Goal: Task Accomplishment & Management: Manage account settings

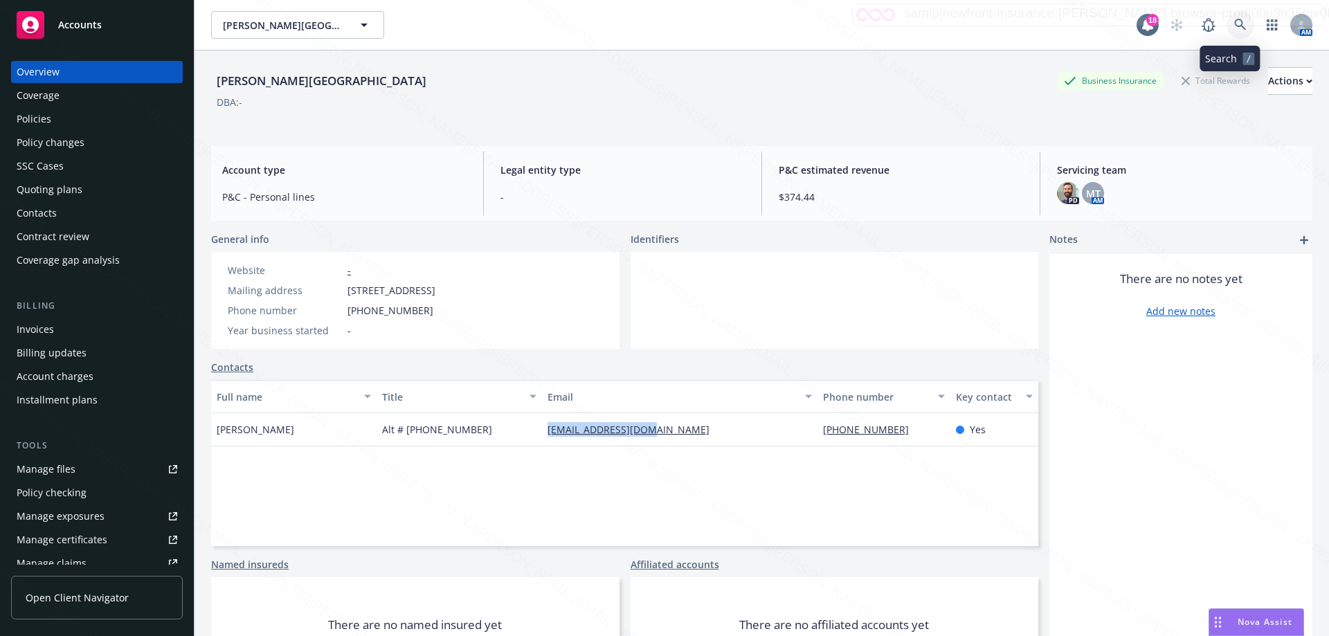
click at [1234, 27] on icon at bounding box center [1240, 25] width 12 height 12
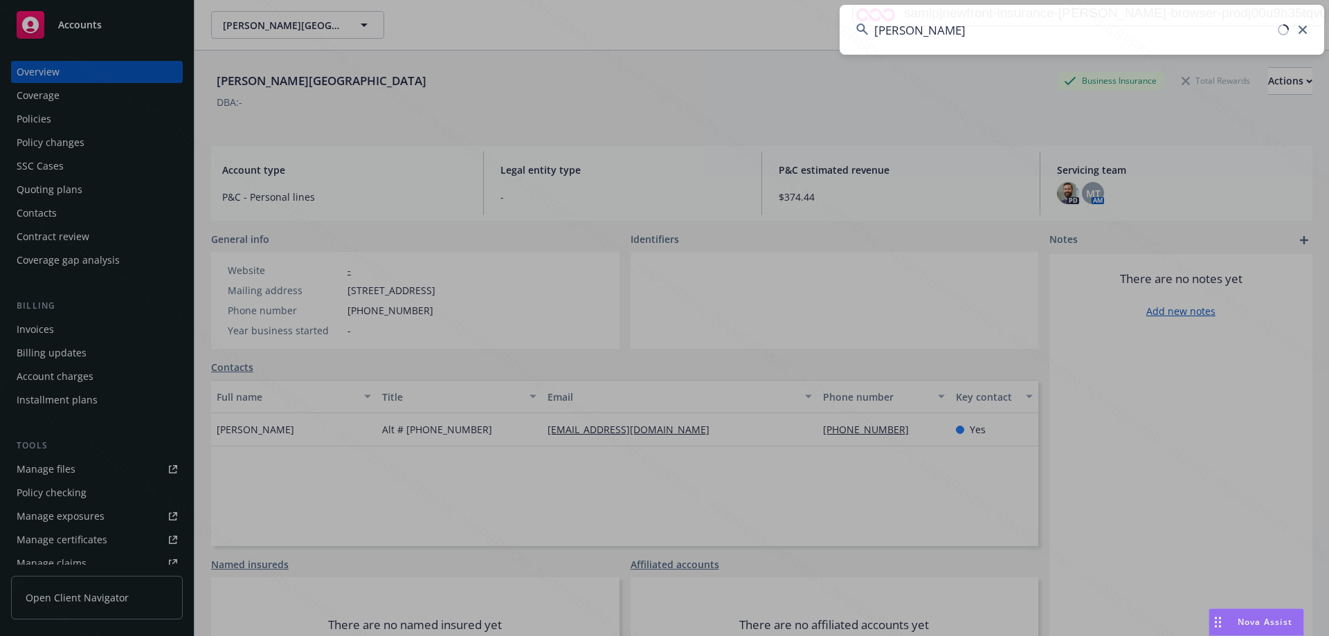
type input "[PERSON_NAME]"
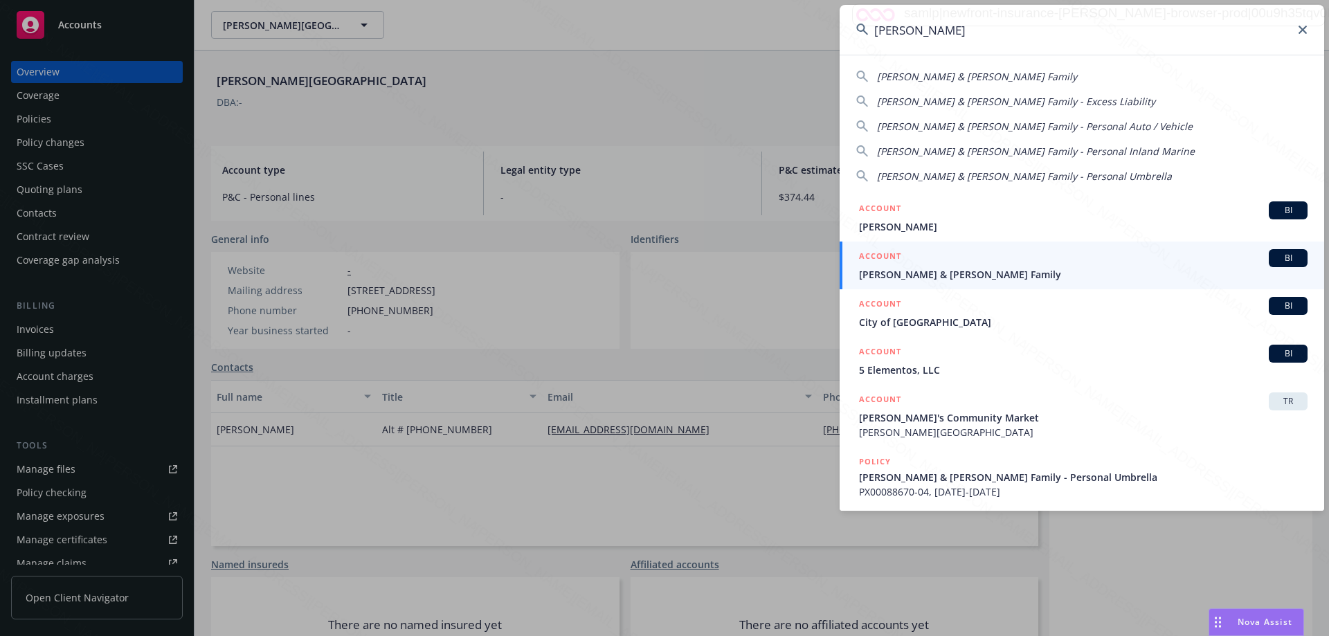
click at [919, 273] on span "[PERSON_NAME] & [PERSON_NAME] Family" at bounding box center [1083, 274] width 449 height 15
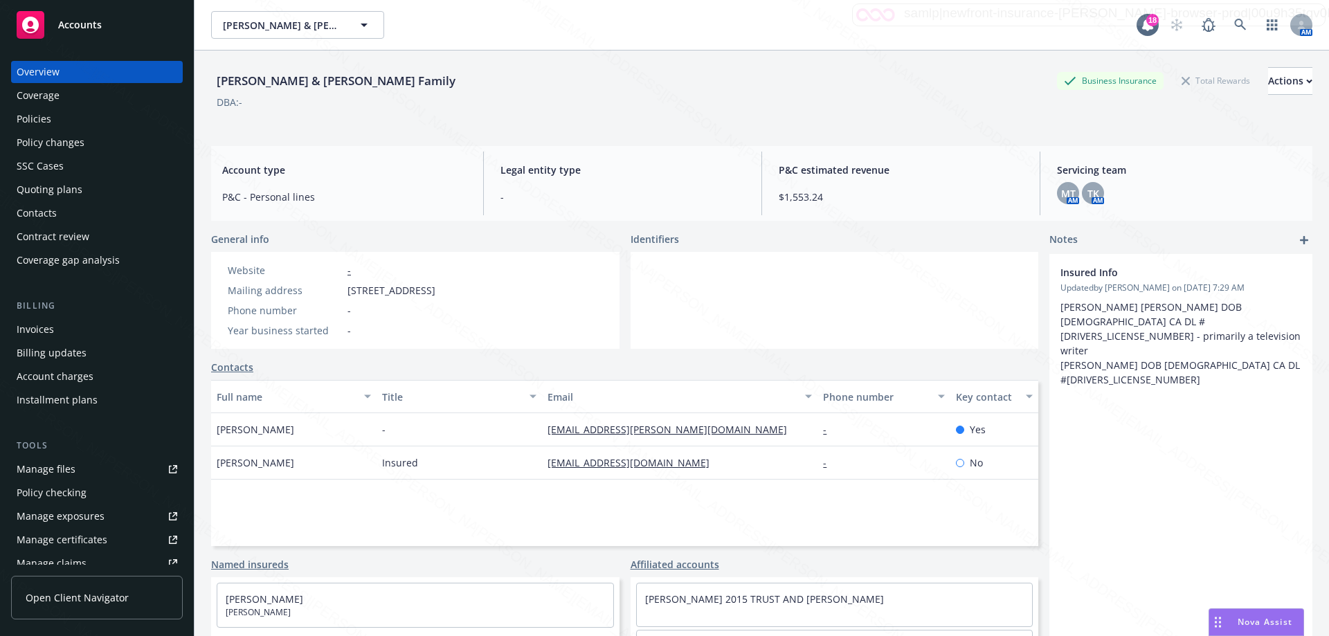
click at [38, 117] on div "Policies" at bounding box center [34, 119] width 35 height 22
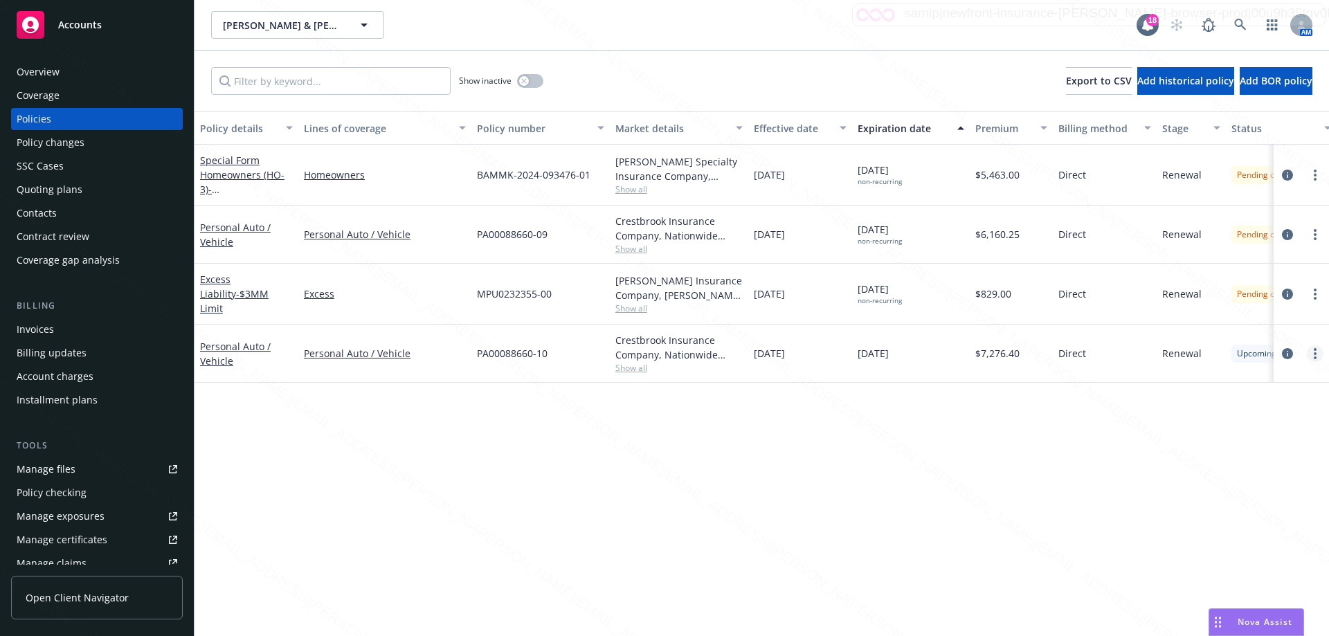
click at [1314, 350] on icon "more" at bounding box center [1315, 353] width 3 height 11
click at [1223, 515] on link "Delete policy" at bounding box center [1241, 518] width 163 height 28
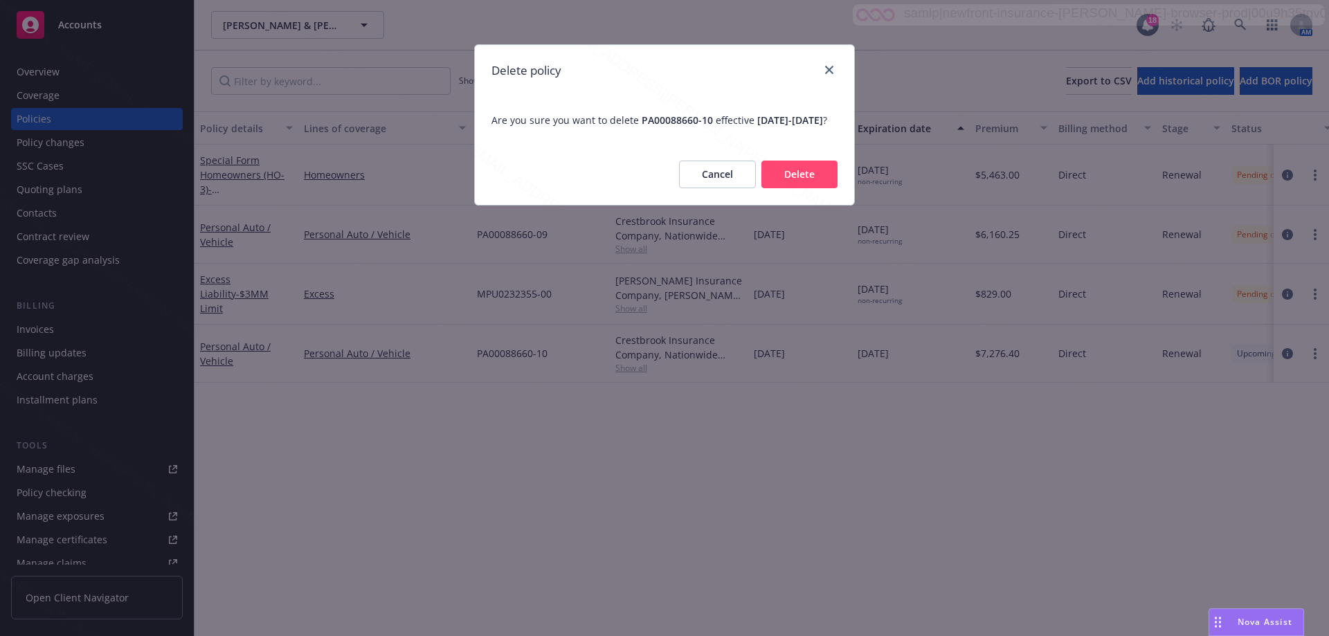
click at [797, 188] on button "Delete" at bounding box center [799, 175] width 76 height 28
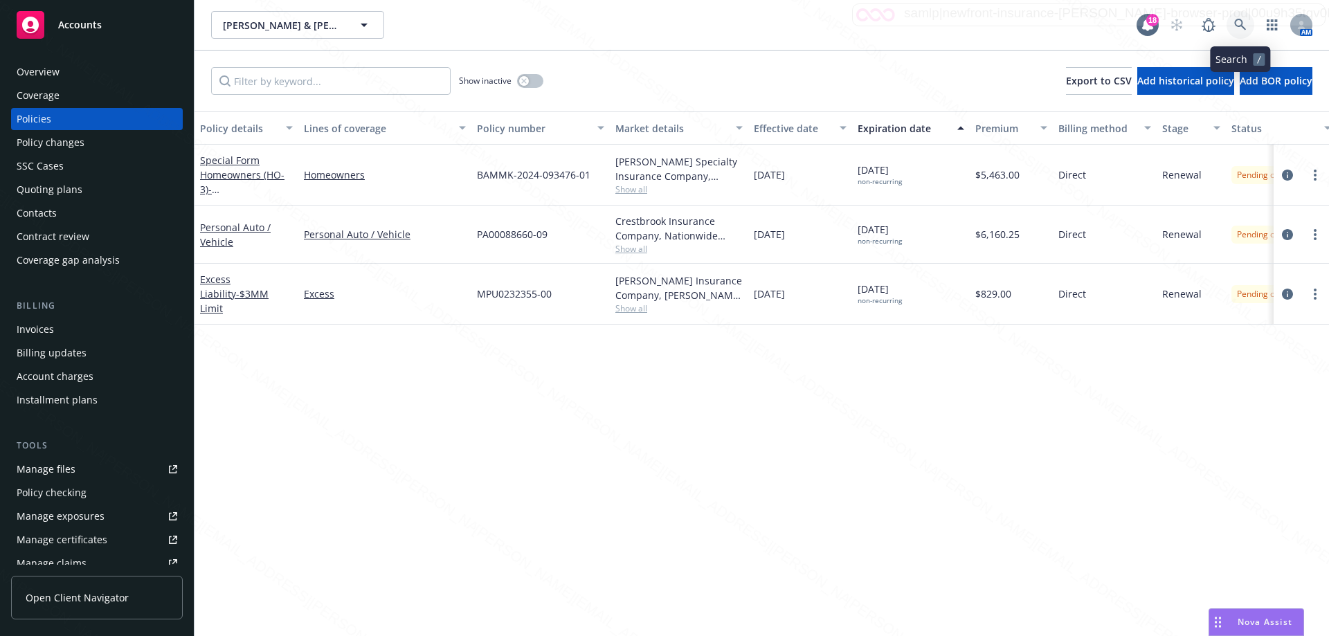
click at [1236, 24] on icon at bounding box center [1240, 25] width 12 height 12
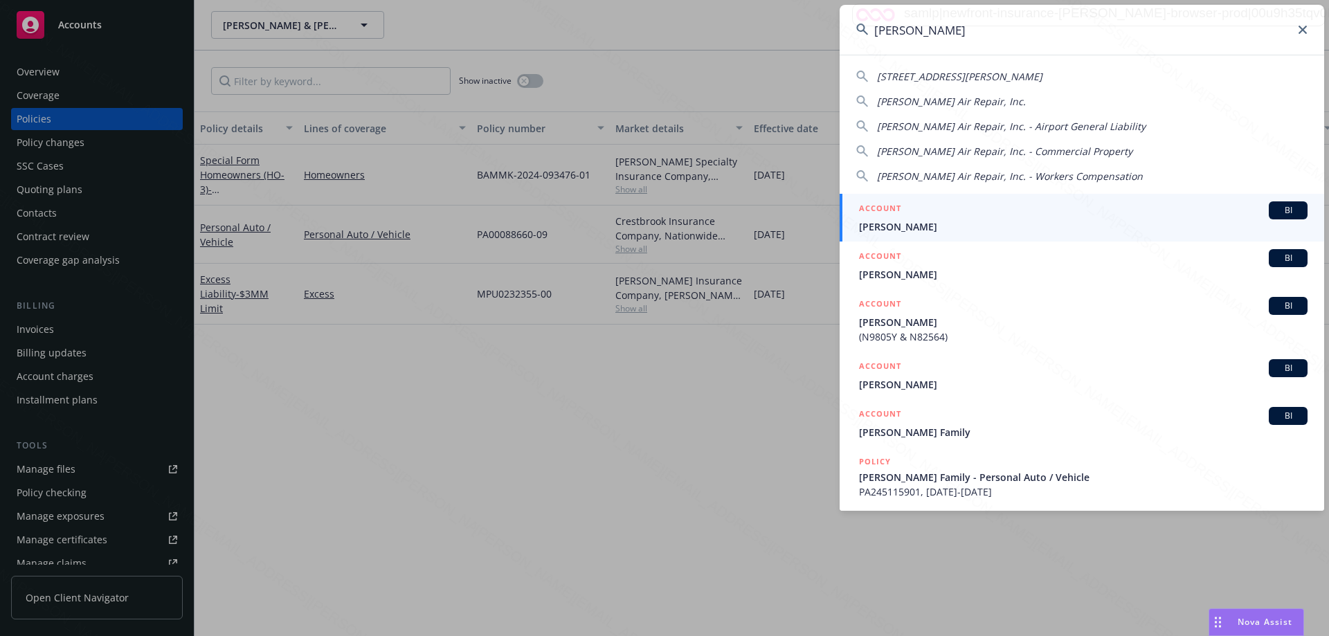
click at [874, 33] on input "[PERSON_NAME]" at bounding box center [1082, 30] width 485 height 50
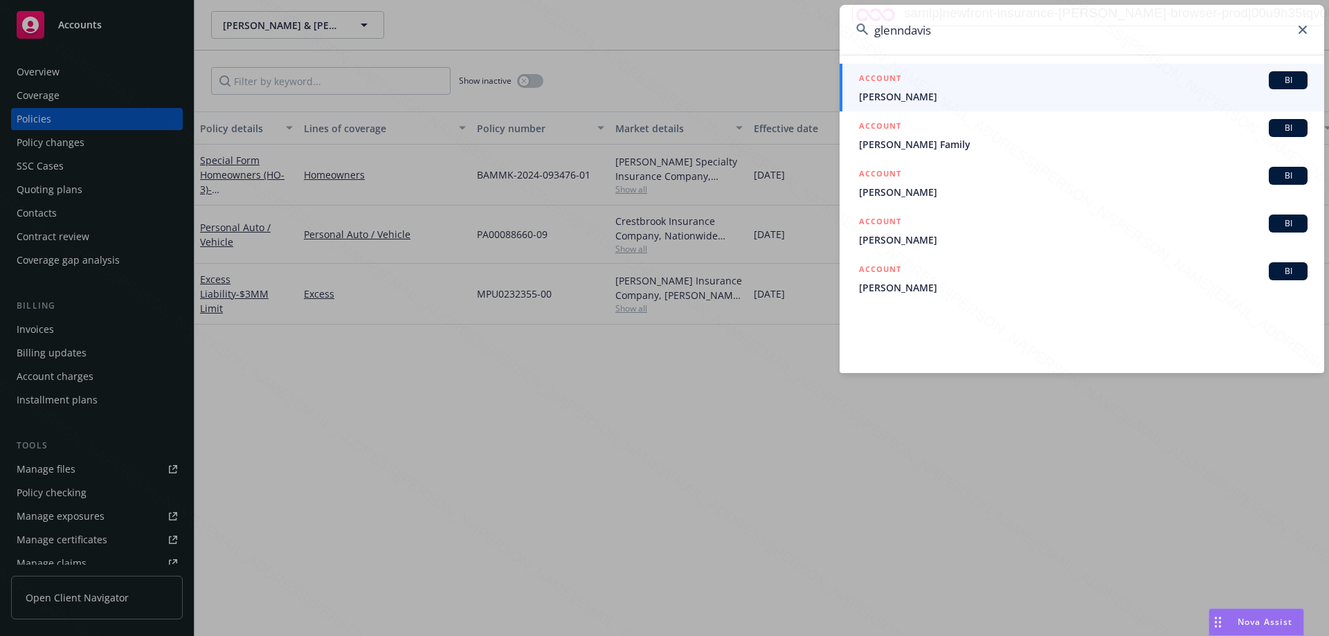
type input "[PERSON_NAME]"
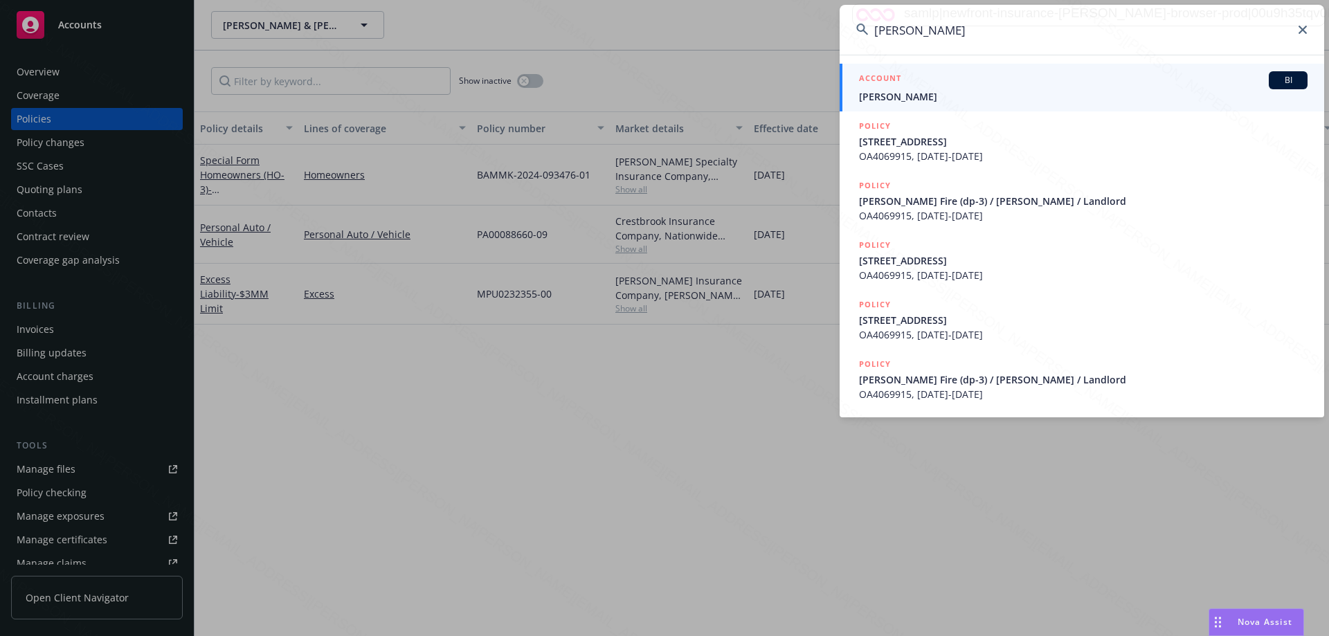
click at [898, 98] on span "[PERSON_NAME]" at bounding box center [1083, 96] width 449 height 15
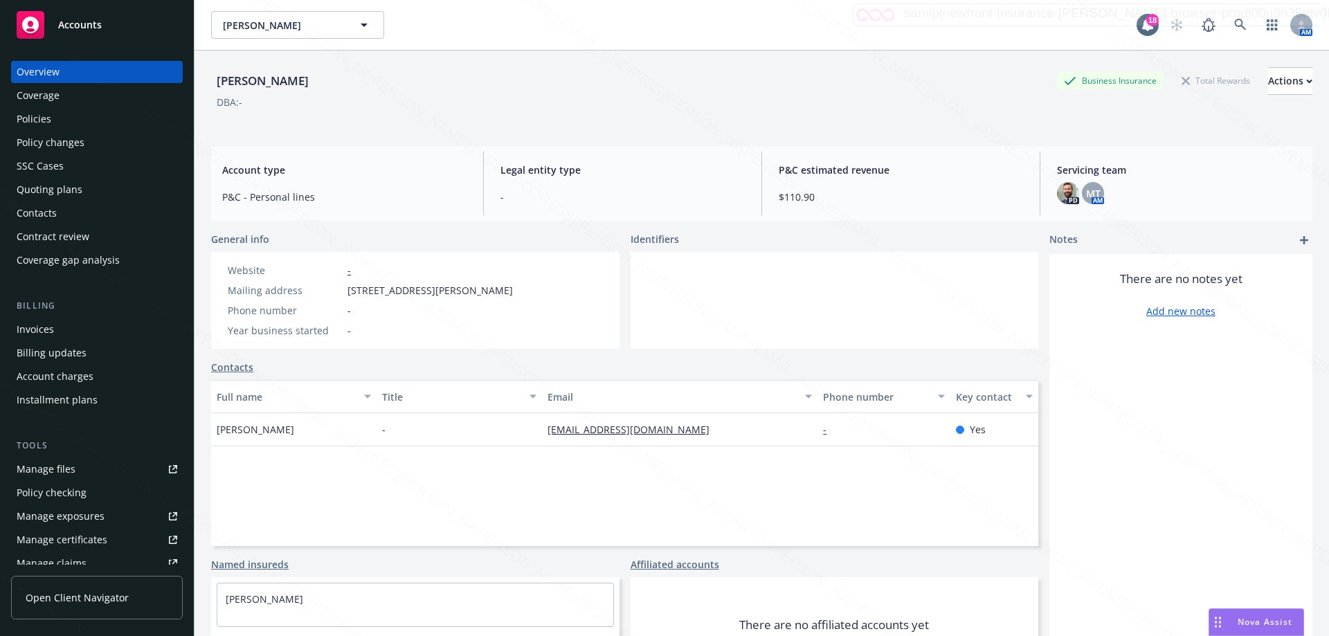
click at [33, 120] on div "Policies" at bounding box center [34, 119] width 35 height 22
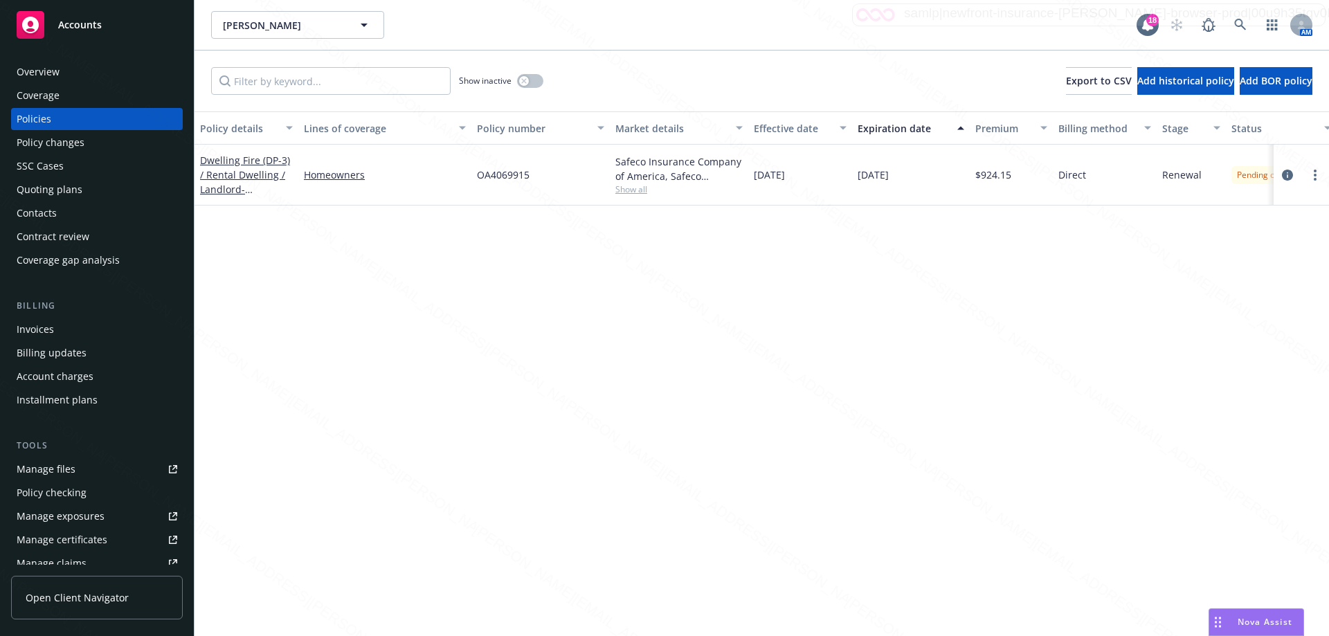
click at [55, 69] on div "Overview" at bounding box center [38, 72] width 43 height 22
